Goal: Information Seeking & Learning: Understand process/instructions

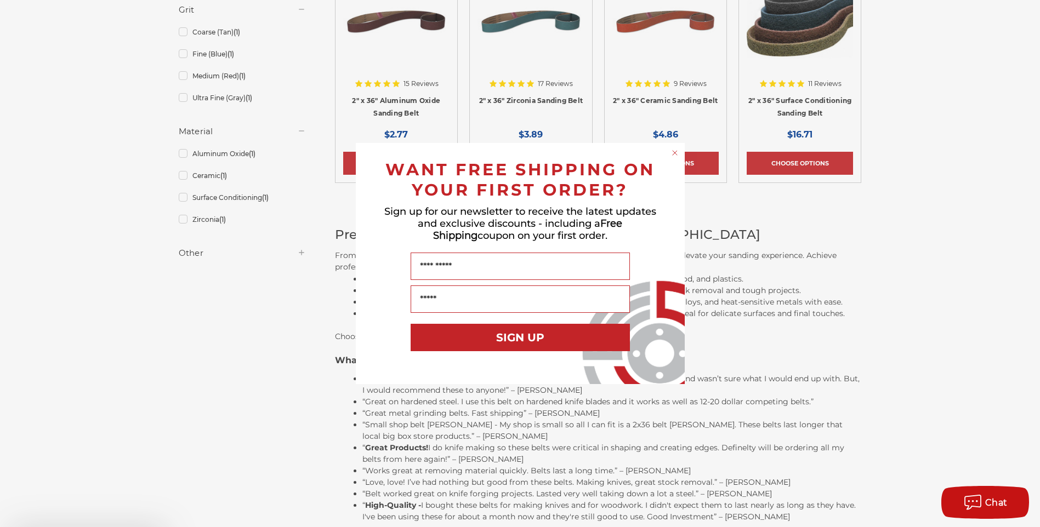
scroll to position [572, 0]
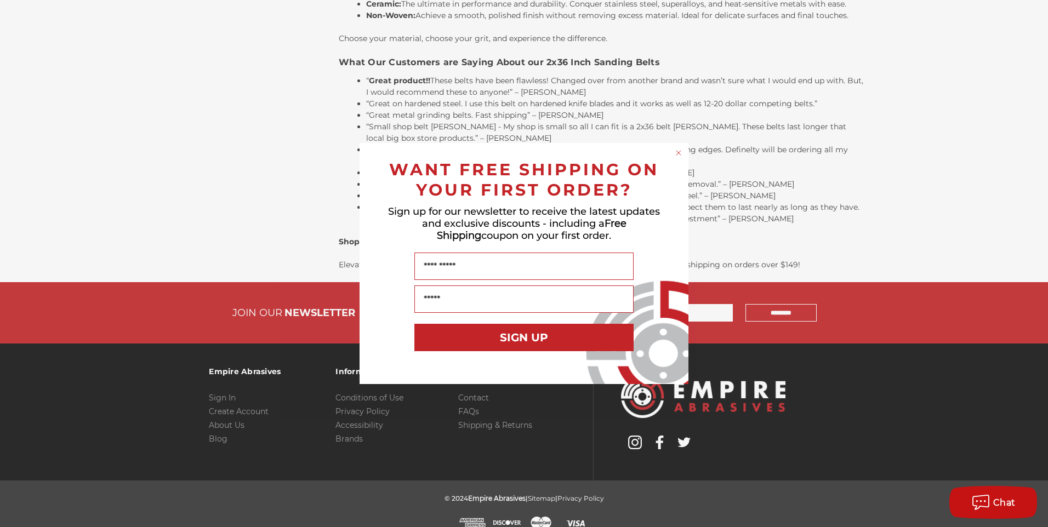
click at [677, 152] on circle "Close dialog" at bounding box center [679, 153] width 10 height 10
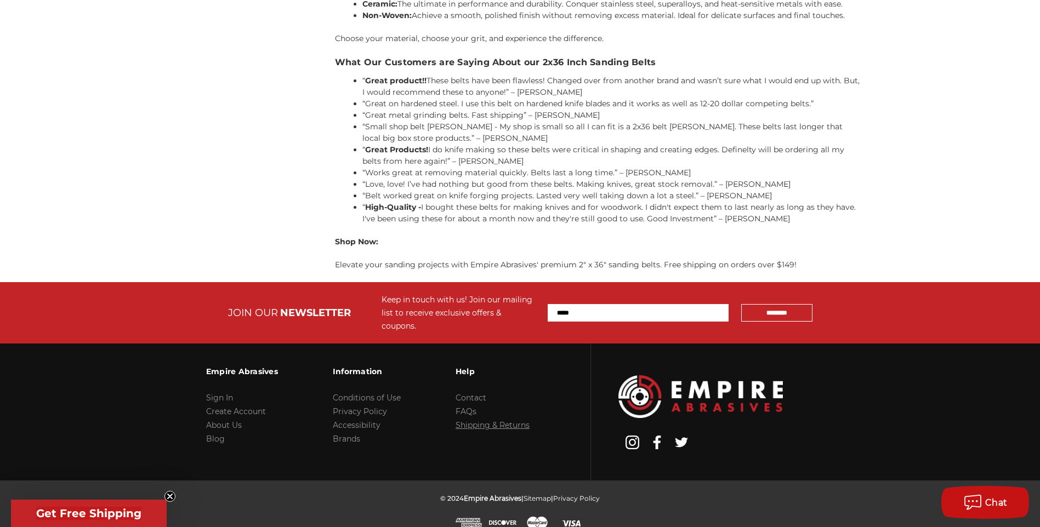
click at [486, 420] on link "Shipping & Returns" at bounding box center [493, 425] width 74 height 10
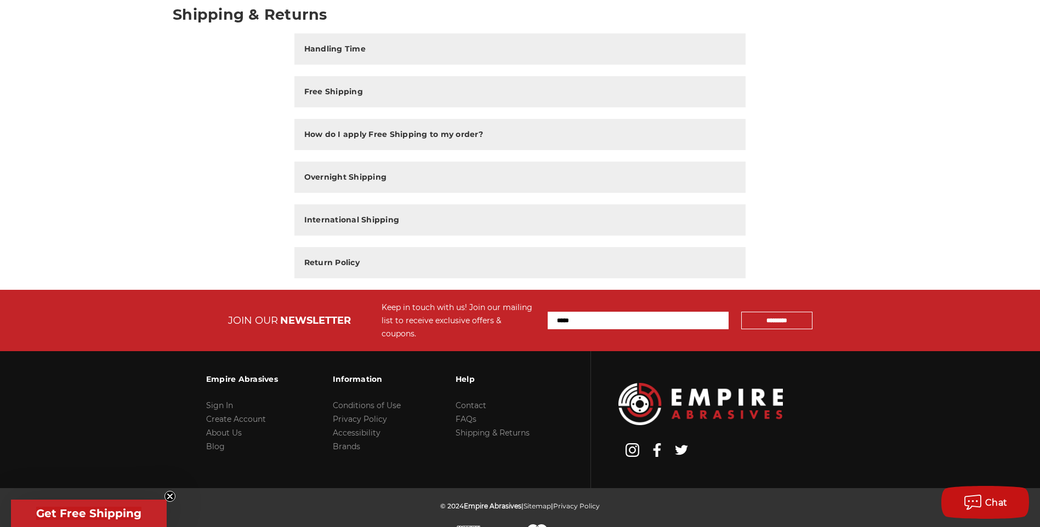
scroll to position [173, 0]
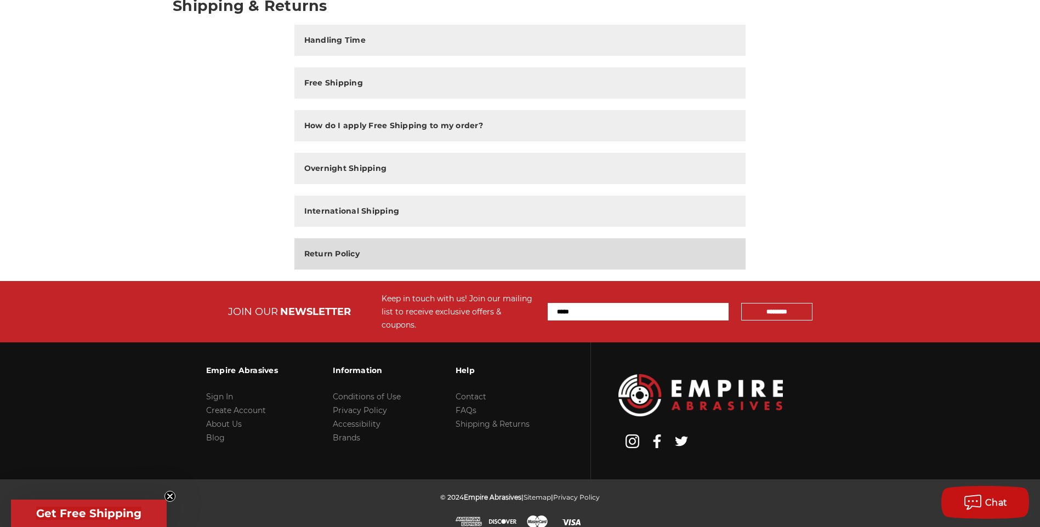
click at [342, 257] on h2 "Return Policy" at bounding box center [331, 254] width 55 height 12
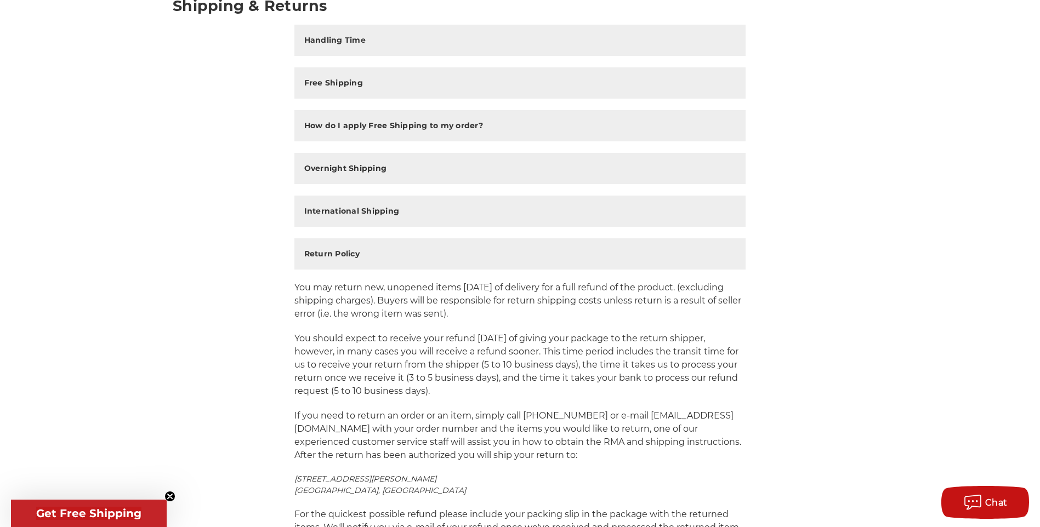
scroll to position [283, 0]
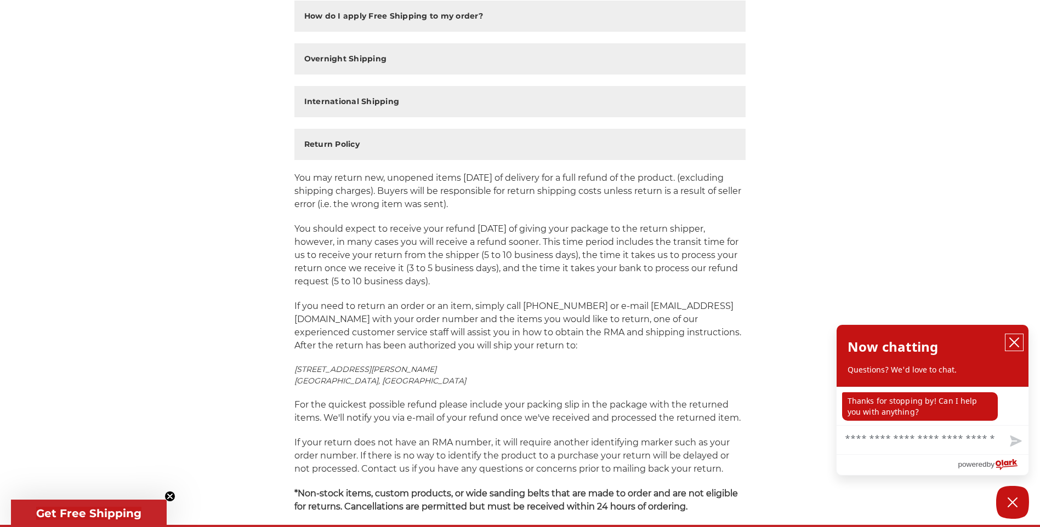
click at [1014, 338] on icon "close chatbox" at bounding box center [1014, 342] width 11 height 11
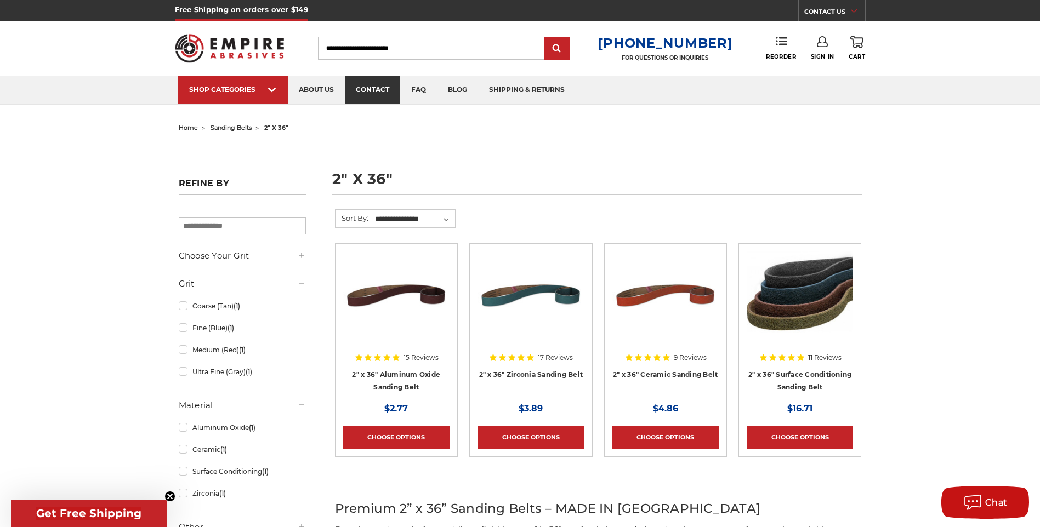
click at [379, 88] on link "contact" at bounding box center [372, 90] width 55 height 28
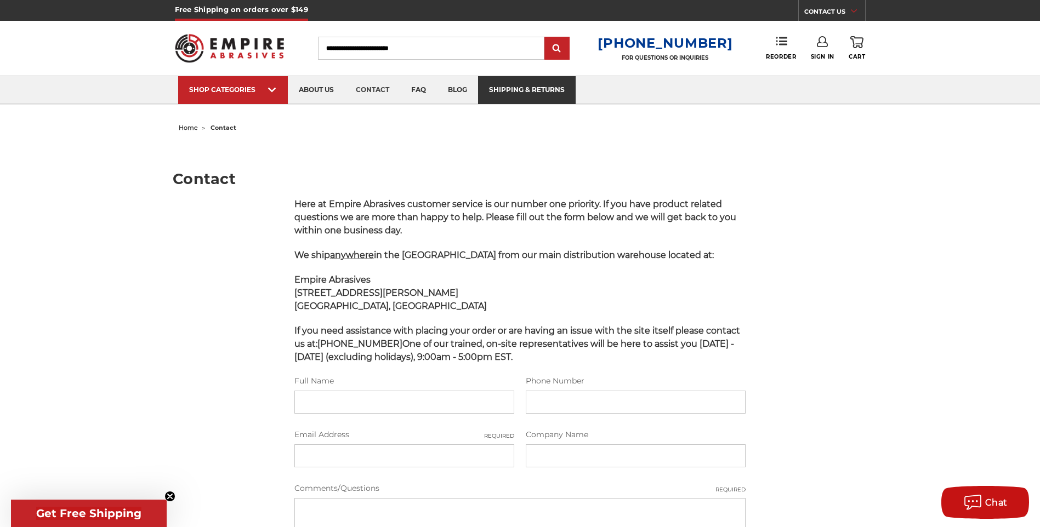
click at [545, 87] on link "shipping & returns" at bounding box center [527, 90] width 98 height 28
